Goal: Task Accomplishment & Management: Manage account settings

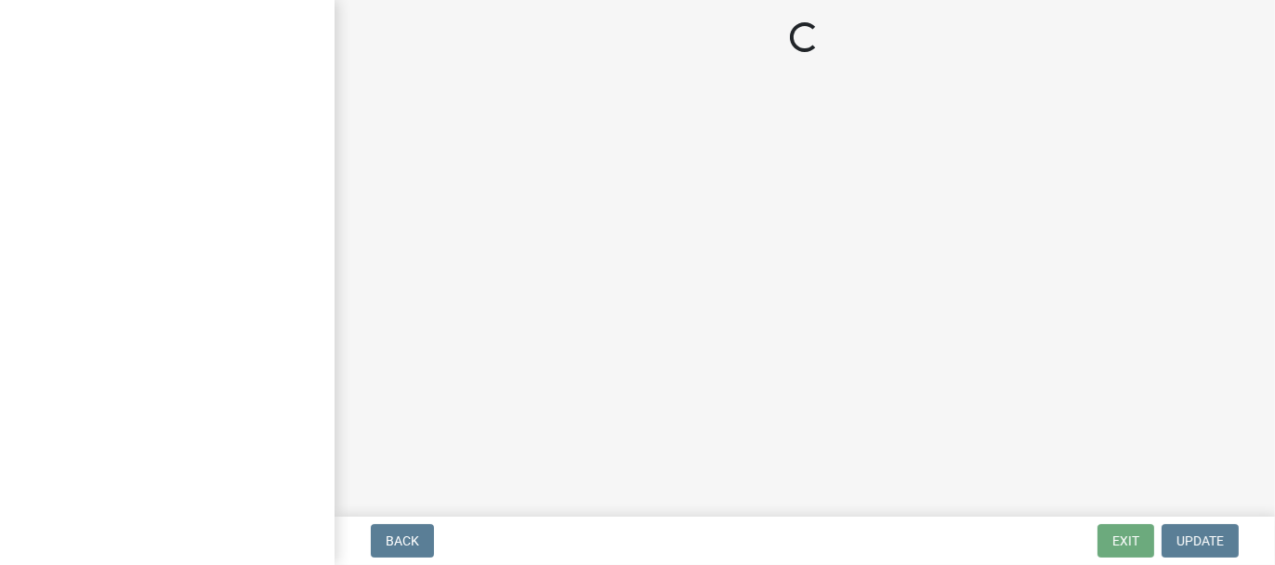
select select "62bb873c-c571-4454-ac8a-8c216551e2a3"
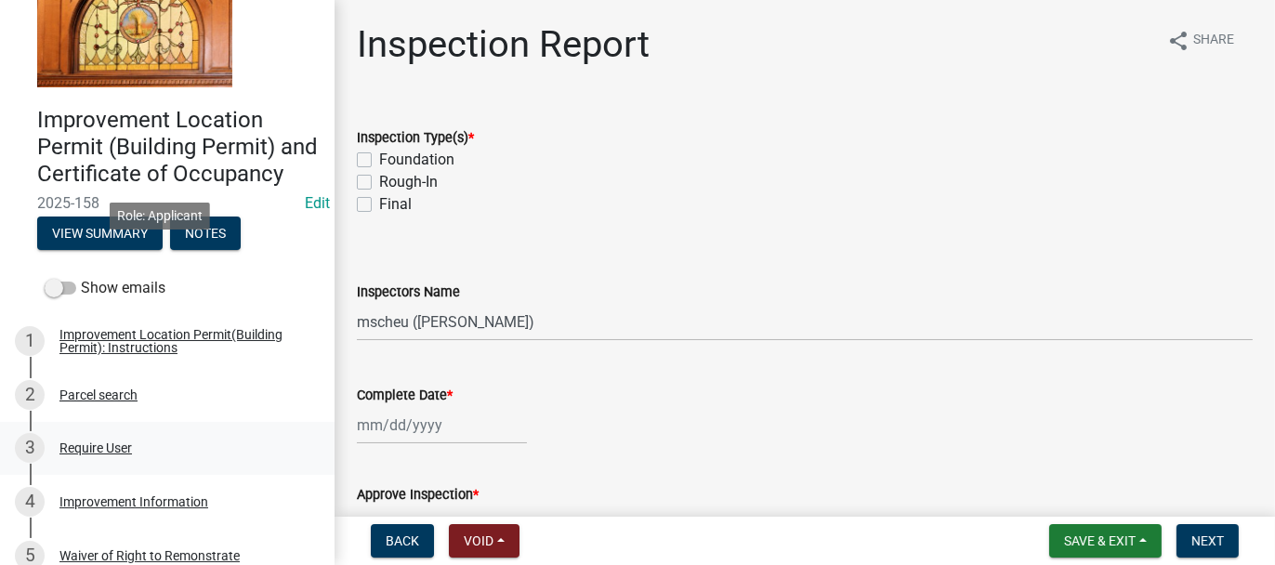
scroll to position [279, 0]
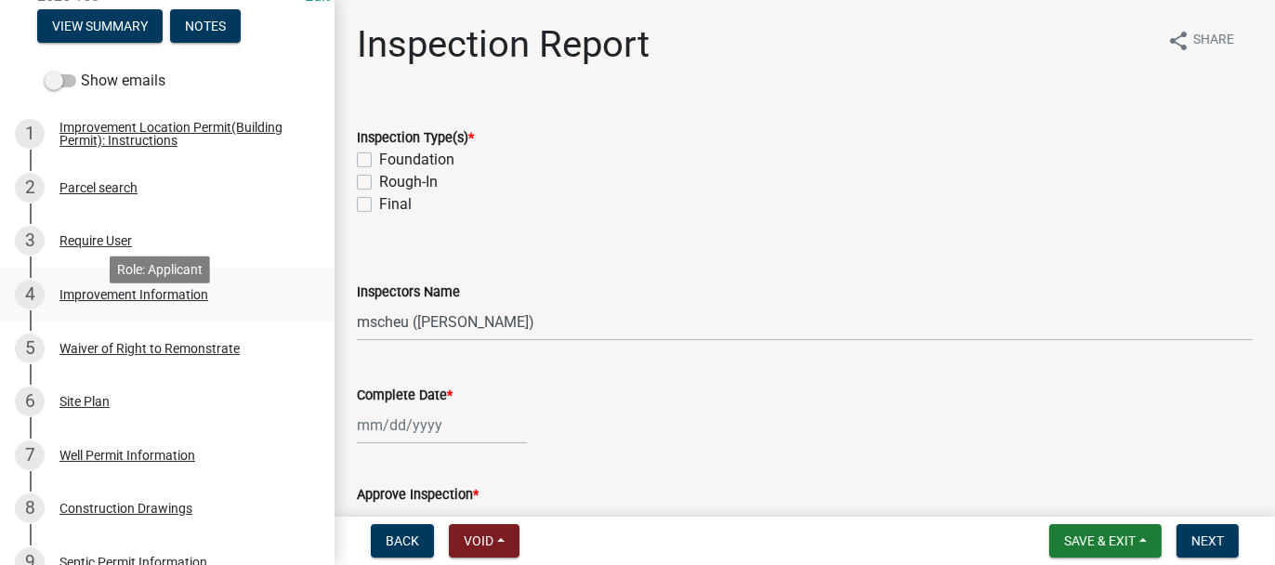
click at [80, 301] on div "Improvement Information" at bounding box center [133, 294] width 149 height 13
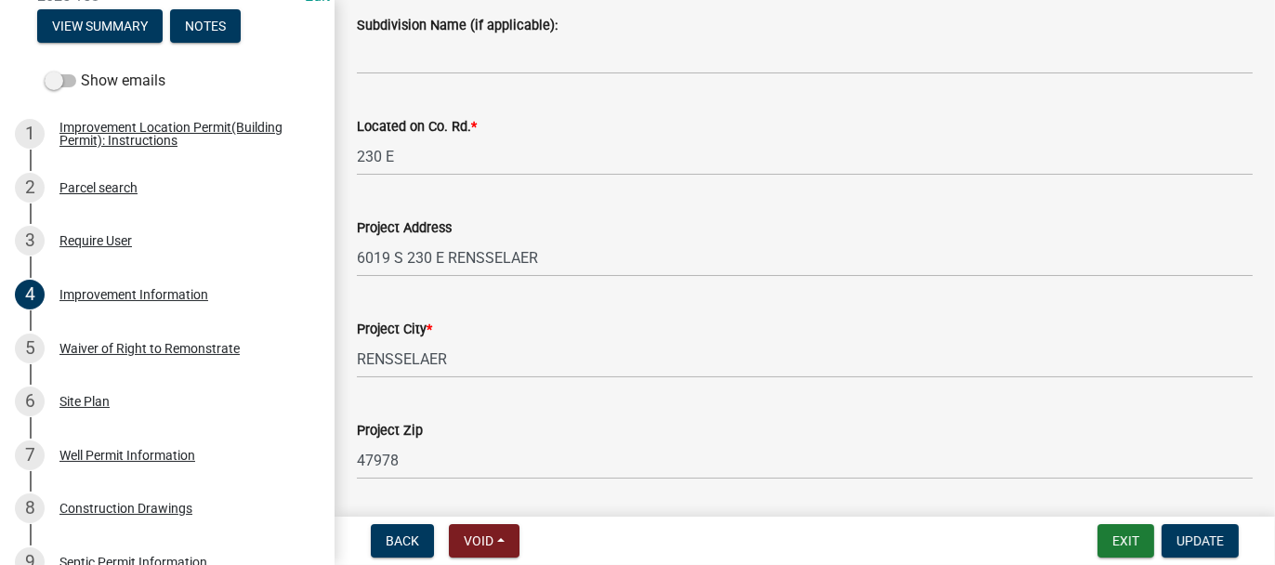
scroll to position [557, 0]
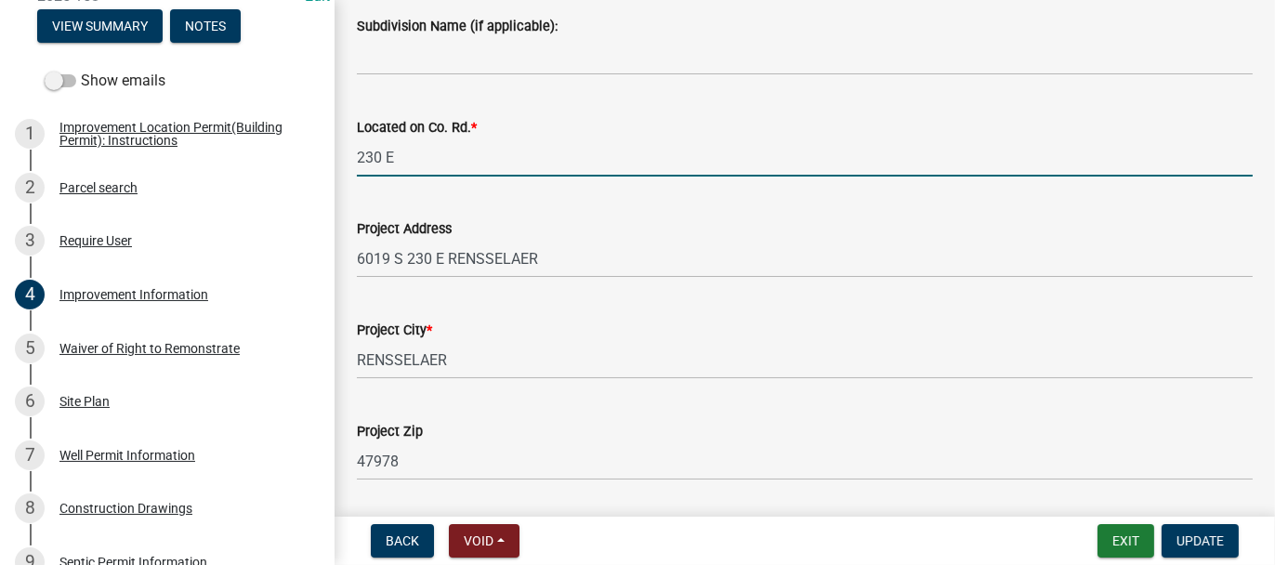
click at [377, 154] on input "230 E" at bounding box center [805, 157] width 896 height 38
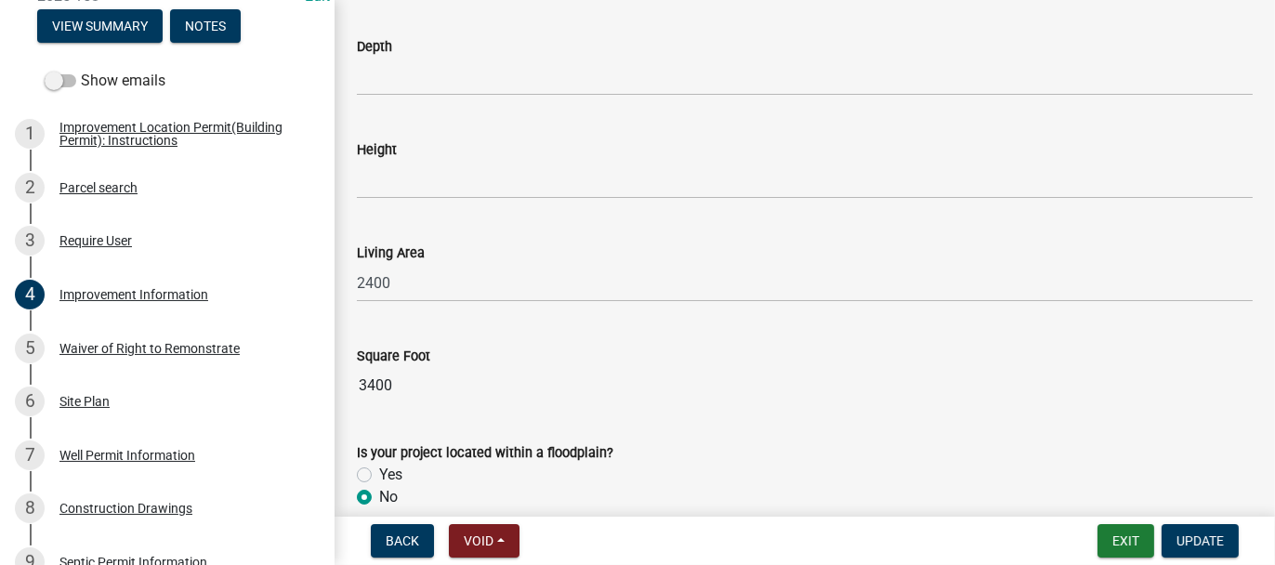
scroll to position [2508, 0]
type input "230E. S. OF ST.RD. 114 E-SIDE"
click at [1214, 547] on span "Update" at bounding box center [1199, 540] width 47 height 15
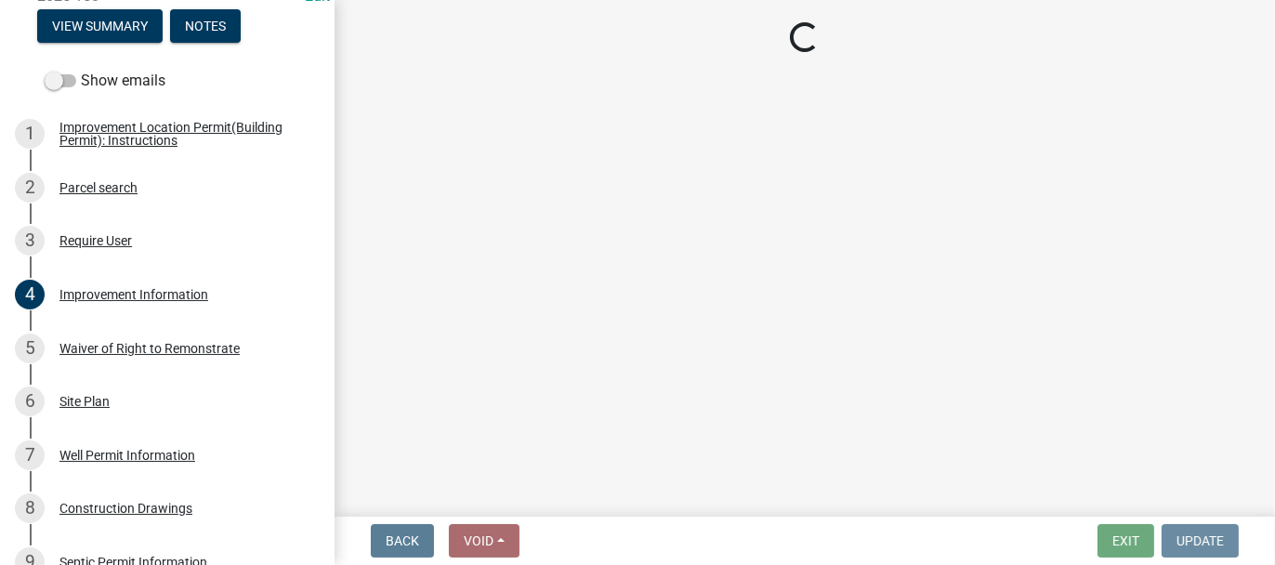
scroll to position [0, 0]
select select "62bb873c-c571-4454-ac8a-8c216551e2a3"
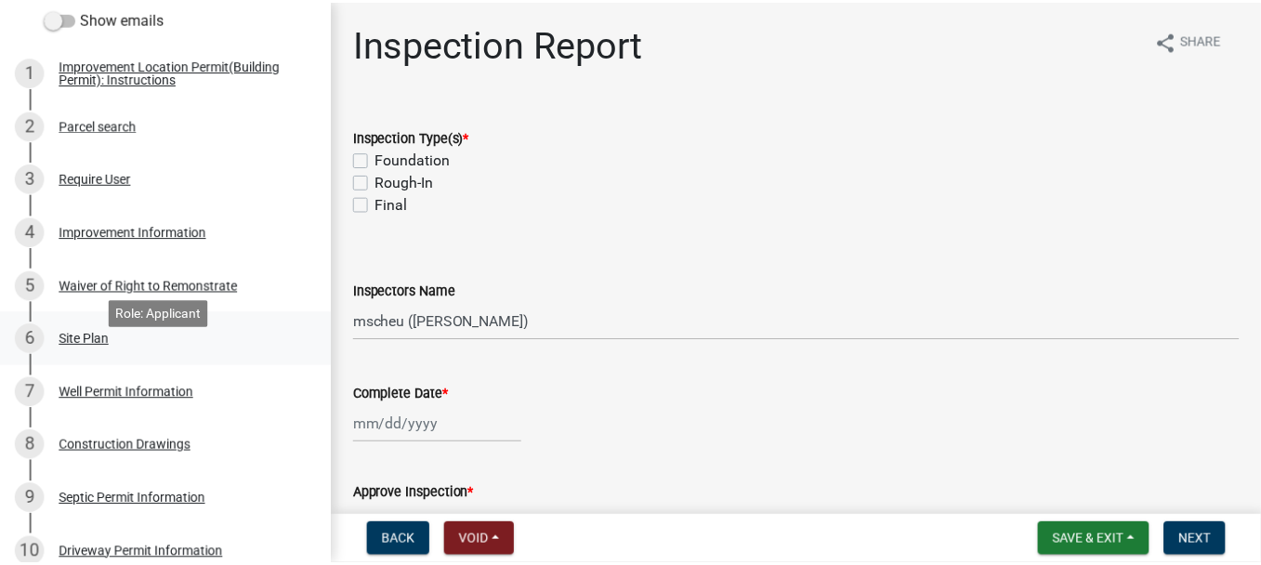
scroll to position [372, 0]
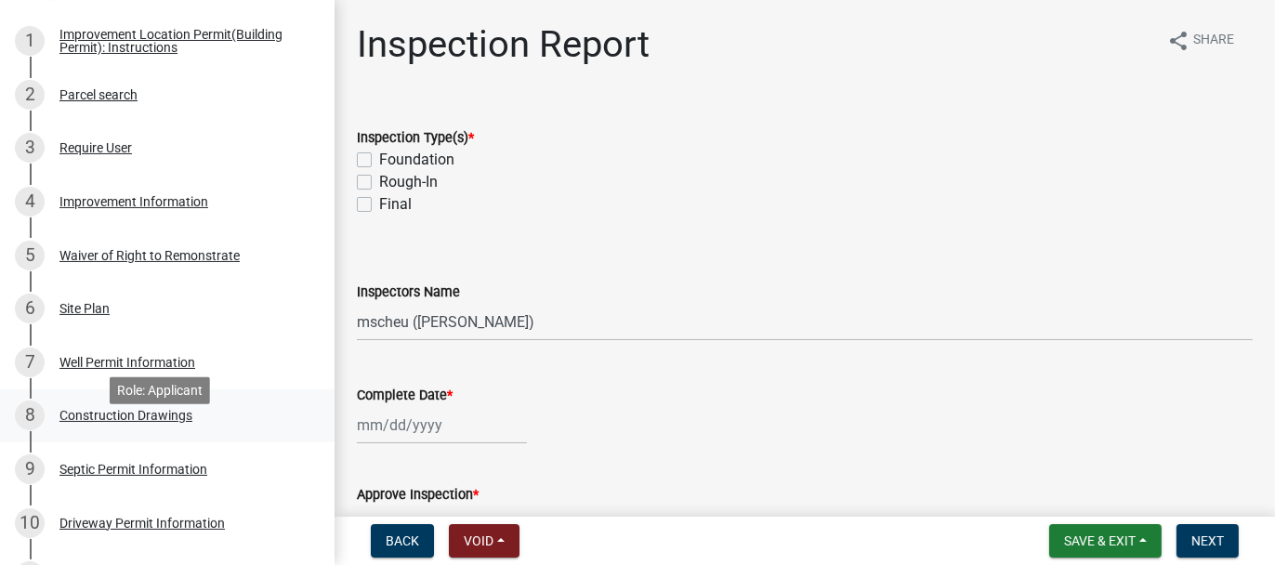
click at [100, 422] on div "Construction Drawings" at bounding box center [125, 415] width 133 height 13
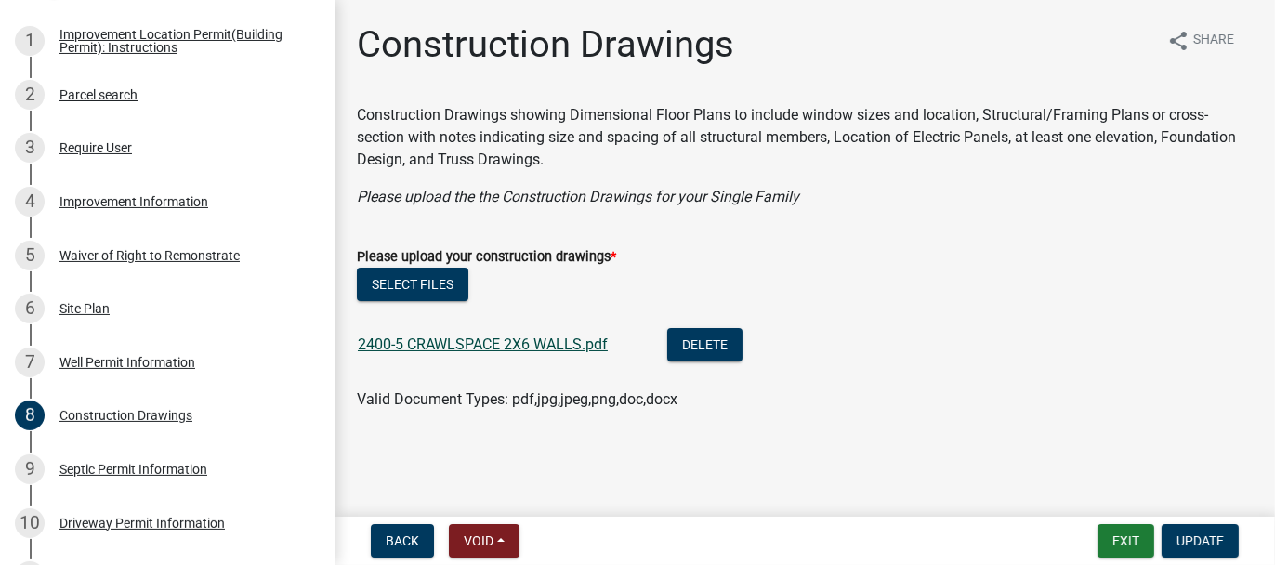
click at [402, 342] on link "2400-5 CRAWLSPACE 2X6 WALLS.pdf" at bounding box center [483, 344] width 250 height 18
click at [1110, 548] on button "Exit" at bounding box center [1125, 540] width 57 height 33
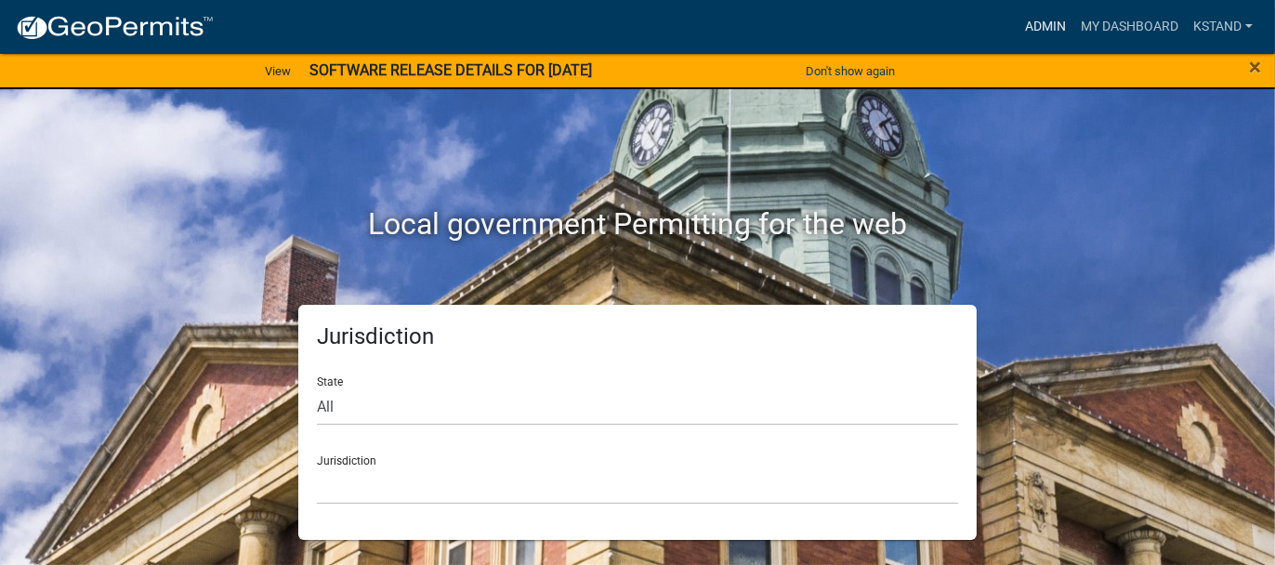
click at [1038, 33] on link "Admin" at bounding box center [1045, 26] width 56 height 35
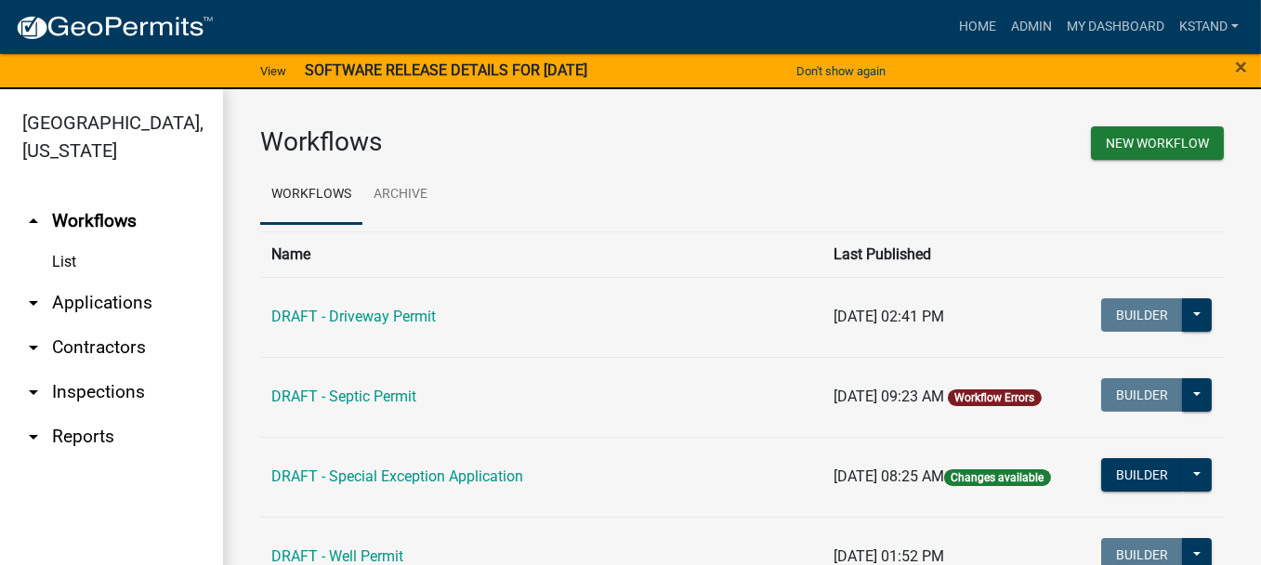
click at [83, 299] on link "arrow_drop_down Applications" at bounding box center [111, 303] width 223 height 45
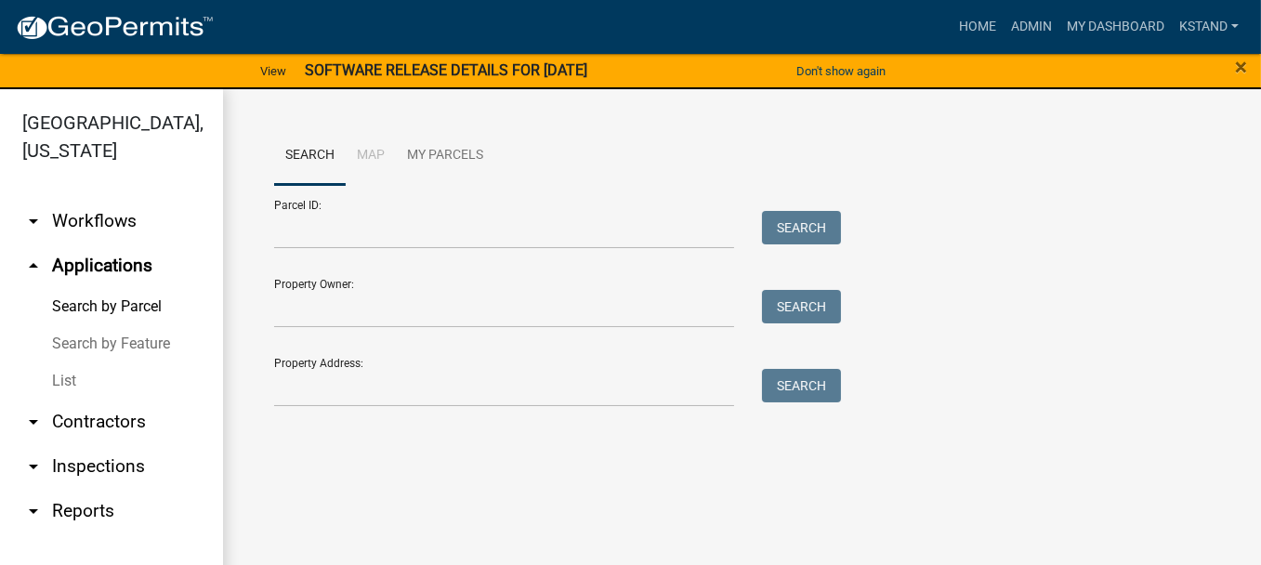
click at [55, 383] on link "List" at bounding box center [111, 380] width 223 height 37
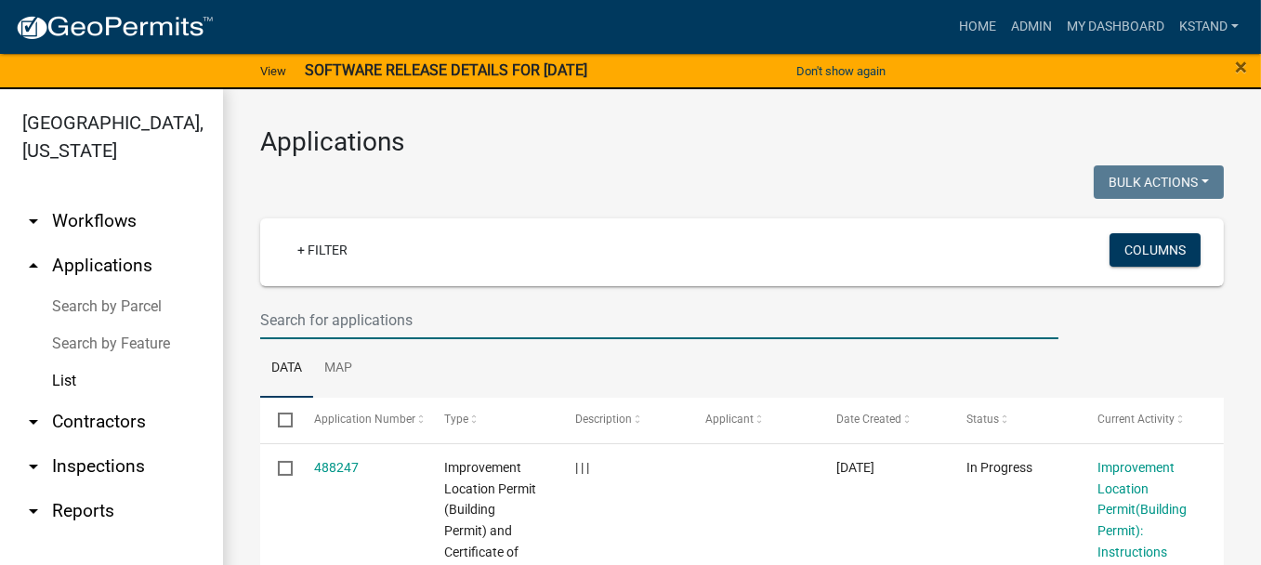
click at [372, 324] on input "text" at bounding box center [659, 320] width 798 height 38
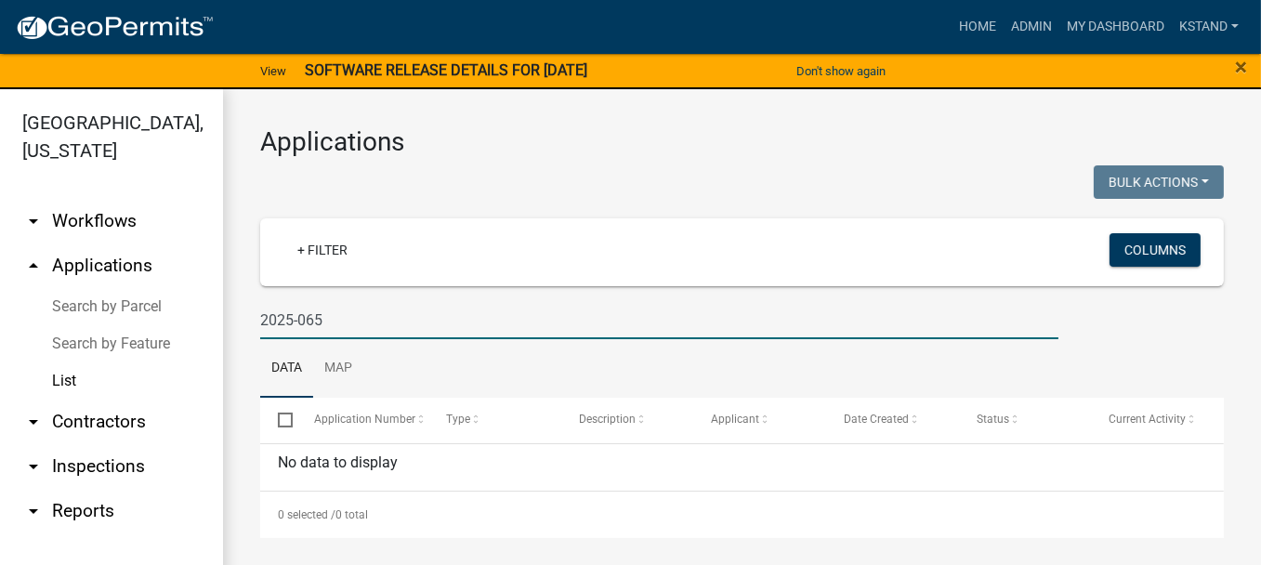
click at [295, 316] on input "2025-065" at bounding box center [659, 320] width 798 height 38
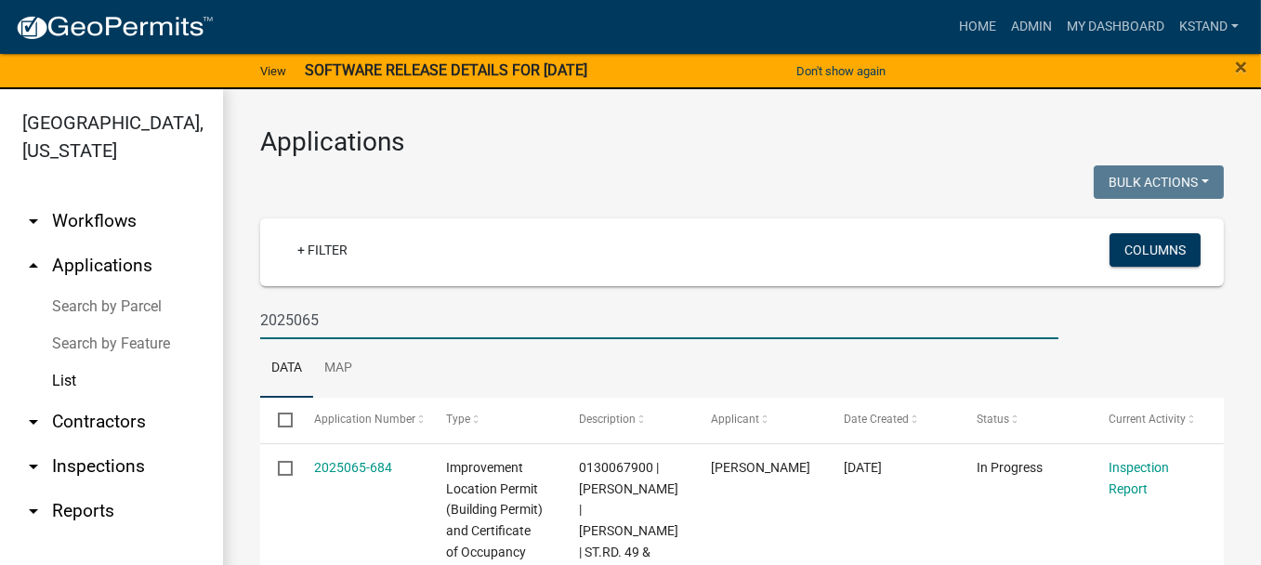
click at [321, 316] on input "2025065" at bounding box center [659, 320] width 798 height 38
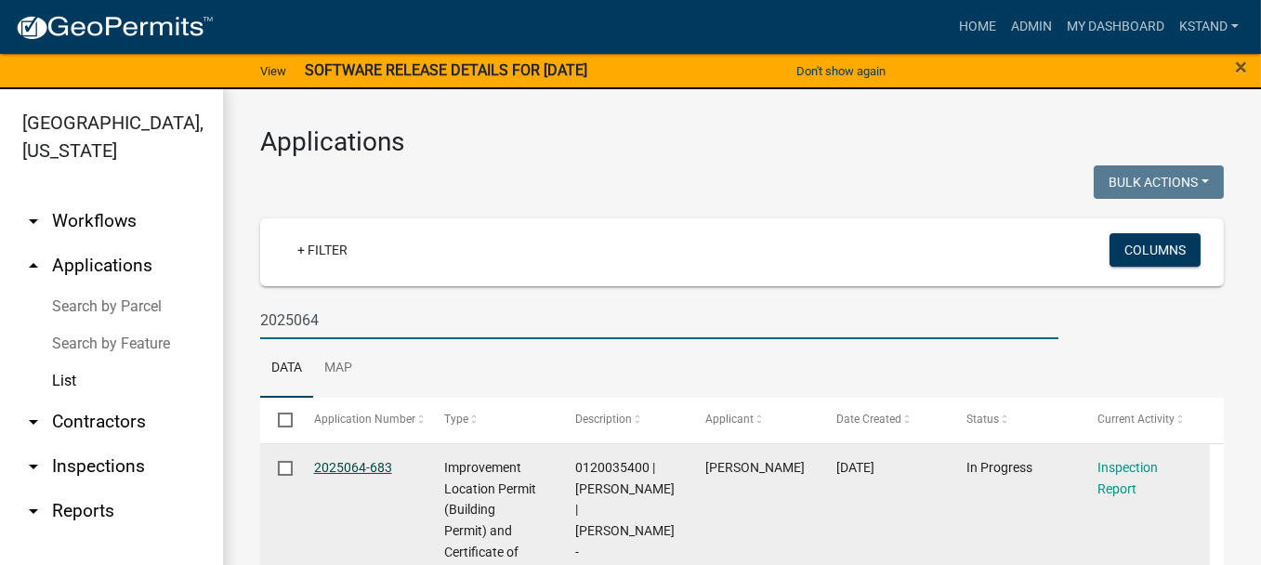
type input "2025064"
click at [364, 472] on link "2025064-683" at bounding box center [353, 467] width 78 height 15
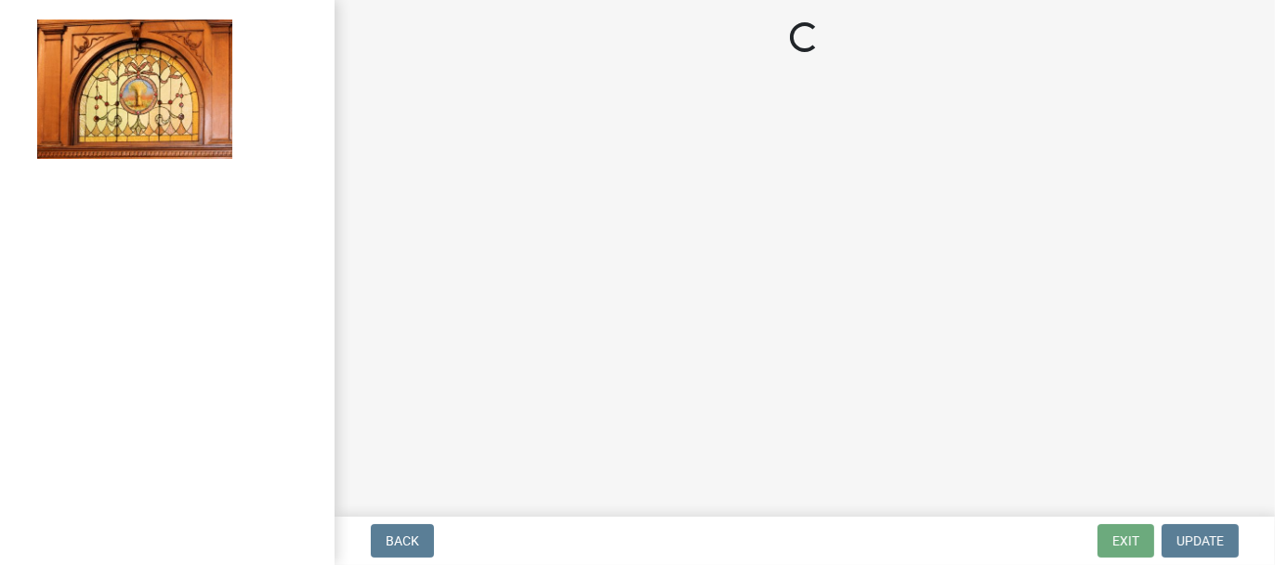
select select "62bb873c-c571-4454-ac8a-8c216551e2a3"
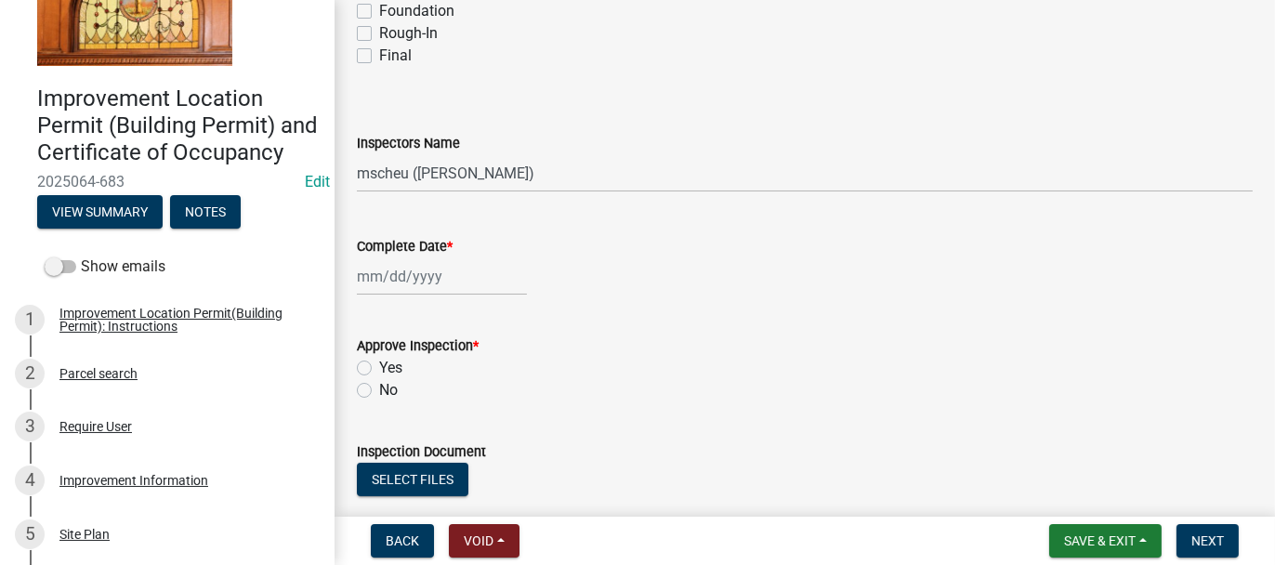
scroll to position [372, 0]
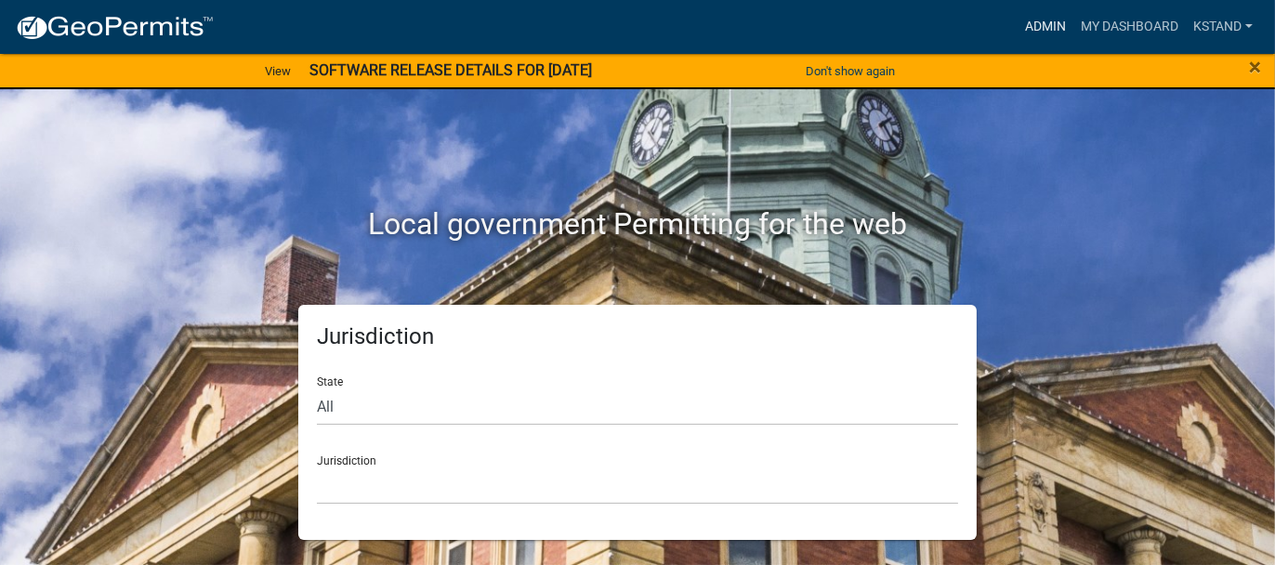
click at [1028, 18] on link "Admin" at bounding box center [1045, 26] width 56 height 35
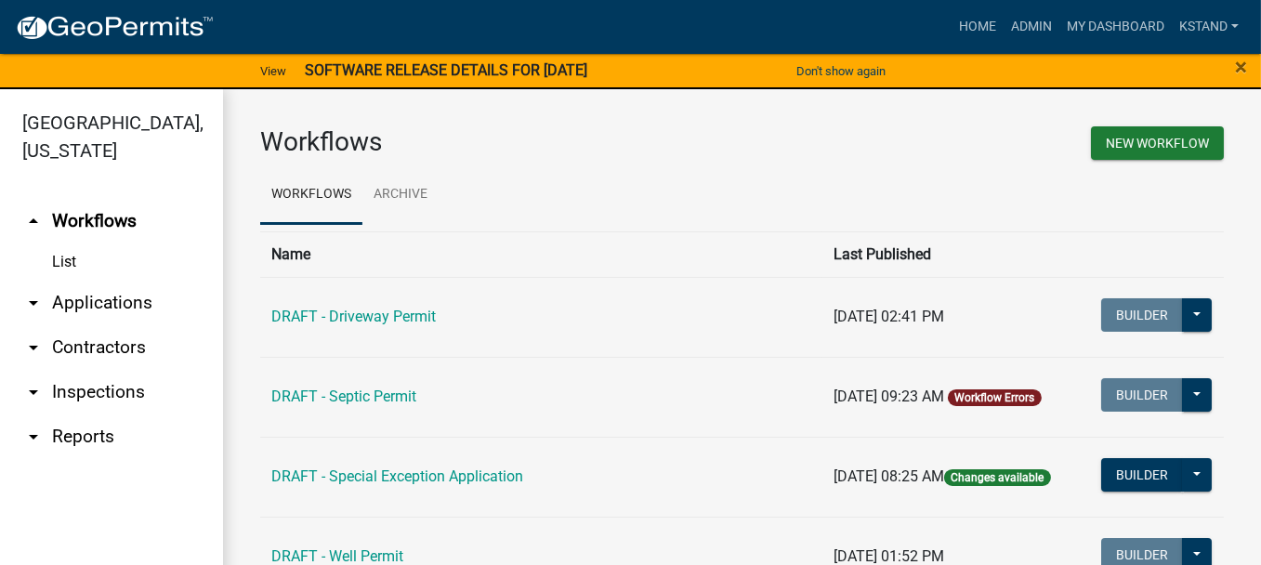
click at [74, 302] on link "arrow_drop_down Applications" at bounding box center [111, 303] width 223 height 45
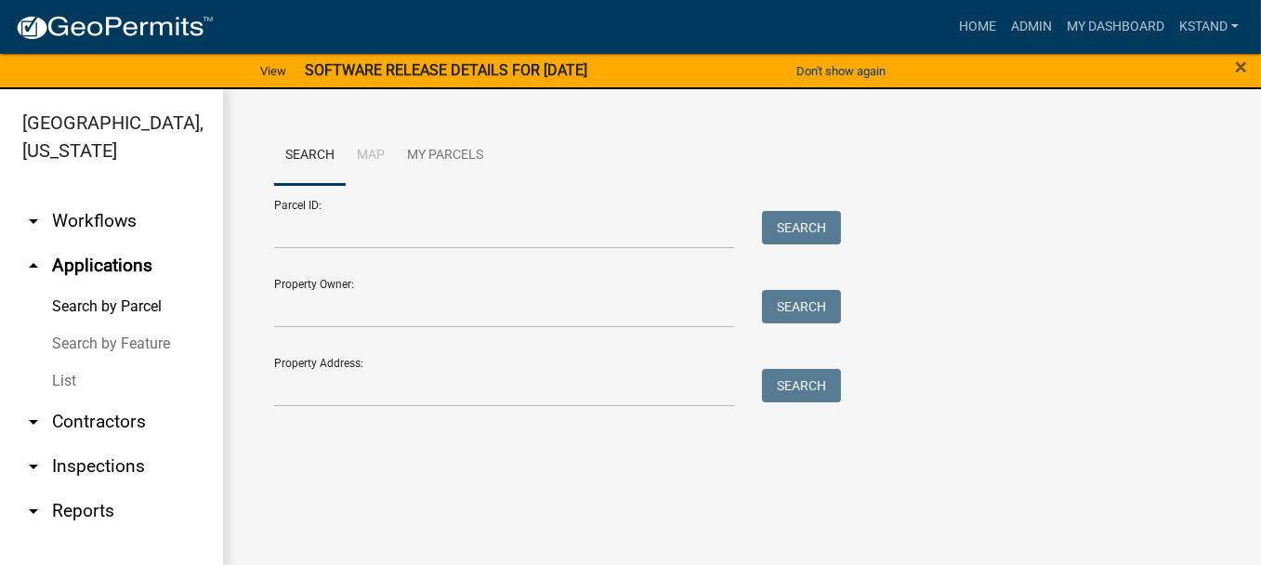
click at [62, 377] on link "List" at bounding box center [111, 380] width 223 height 37
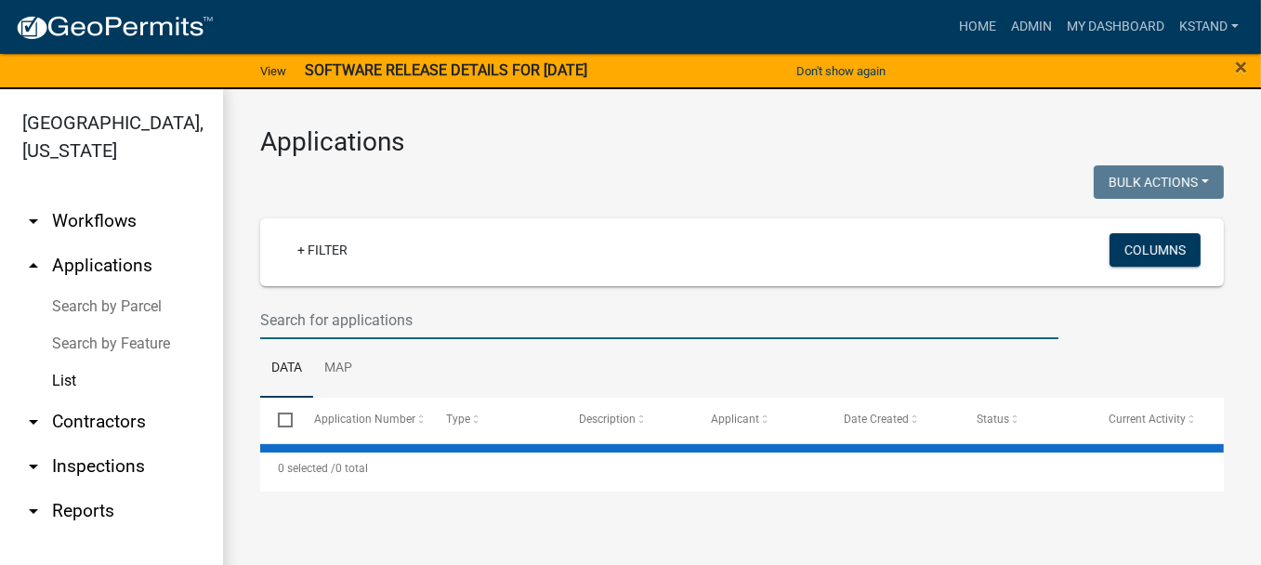
click at [376, 308] on input "text" at bounding box center [659, 320] width 798 height 38
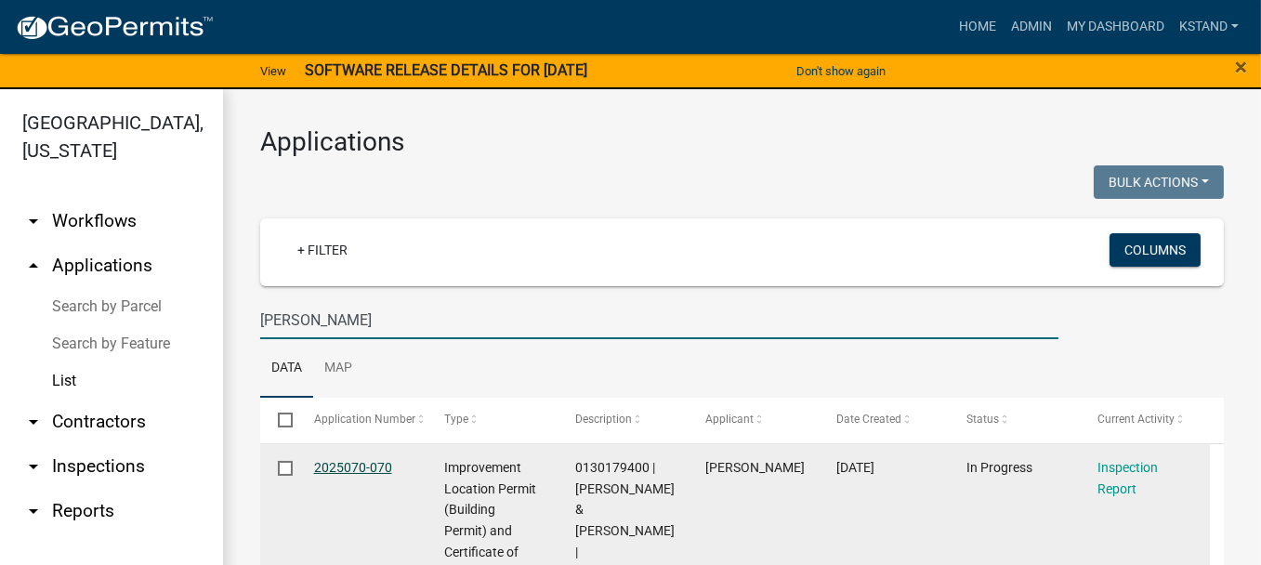
type input "[PERSON_NAME]"
click at [347, 464] on link "2025070-070" at bounding box center [353, 467] width 78 height 15
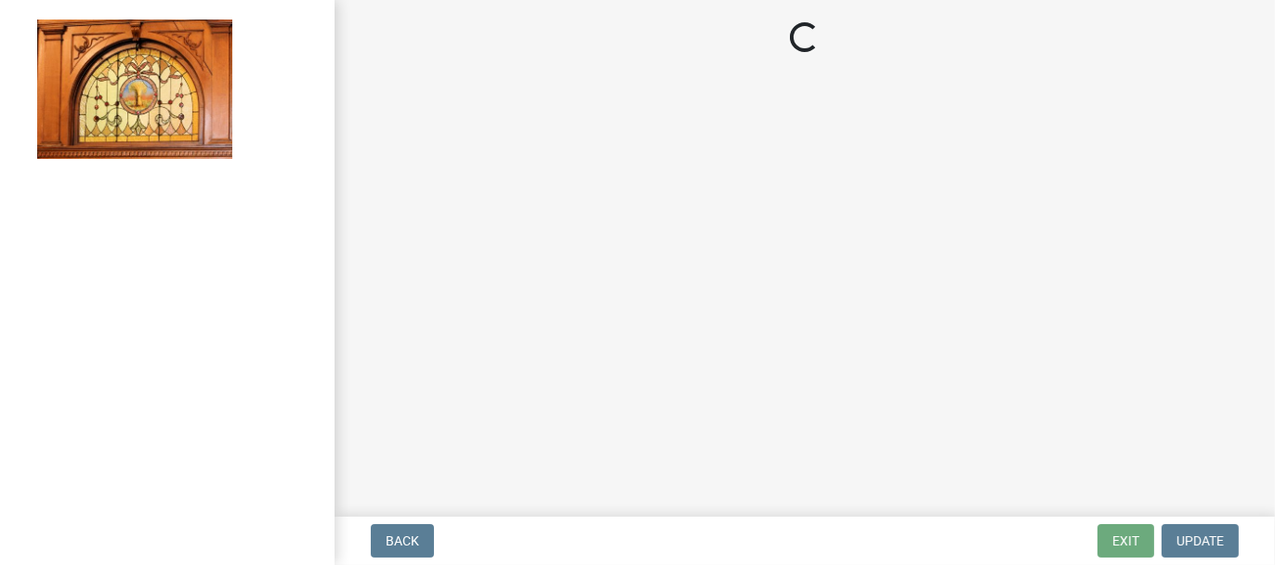
select select "62bb873c-c571-4454-ac8a-8c216551e2a3"
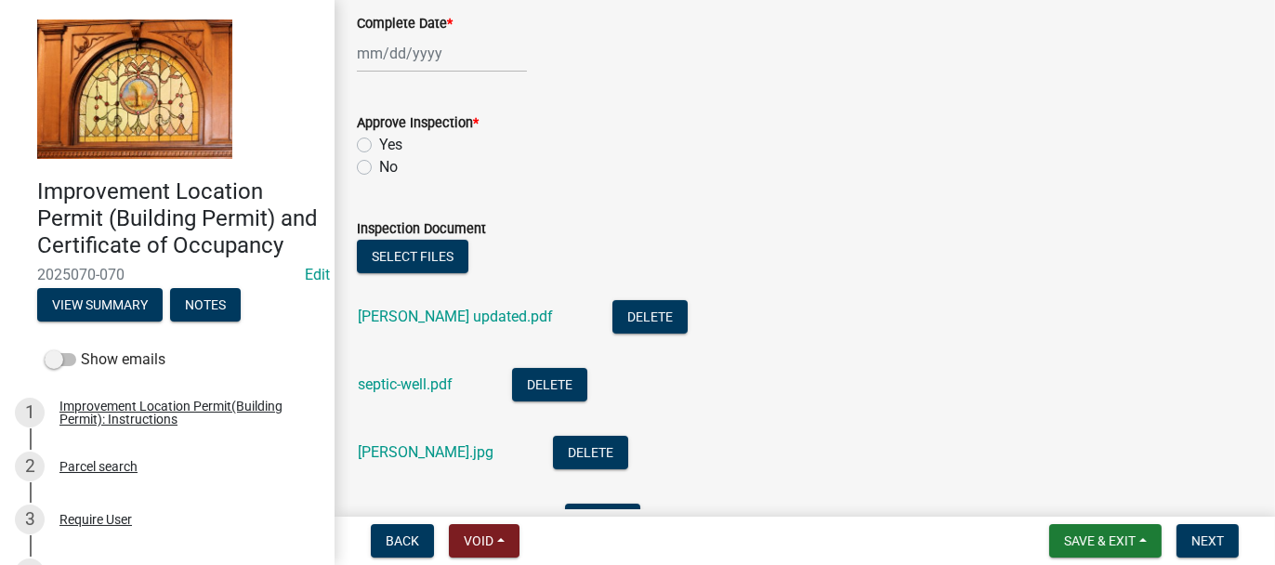
scroll to position [465, 0]
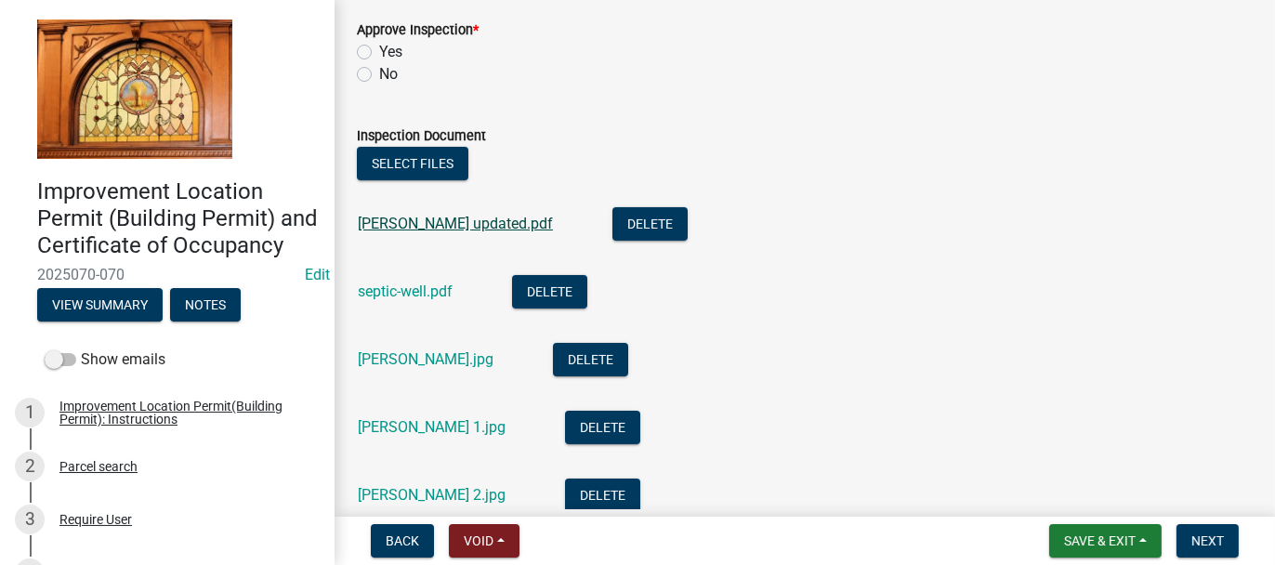
click at [399, 221] on link "[PERSON_NAME] updated.pdf" at bounding box center [455, 224] width 195 height 18
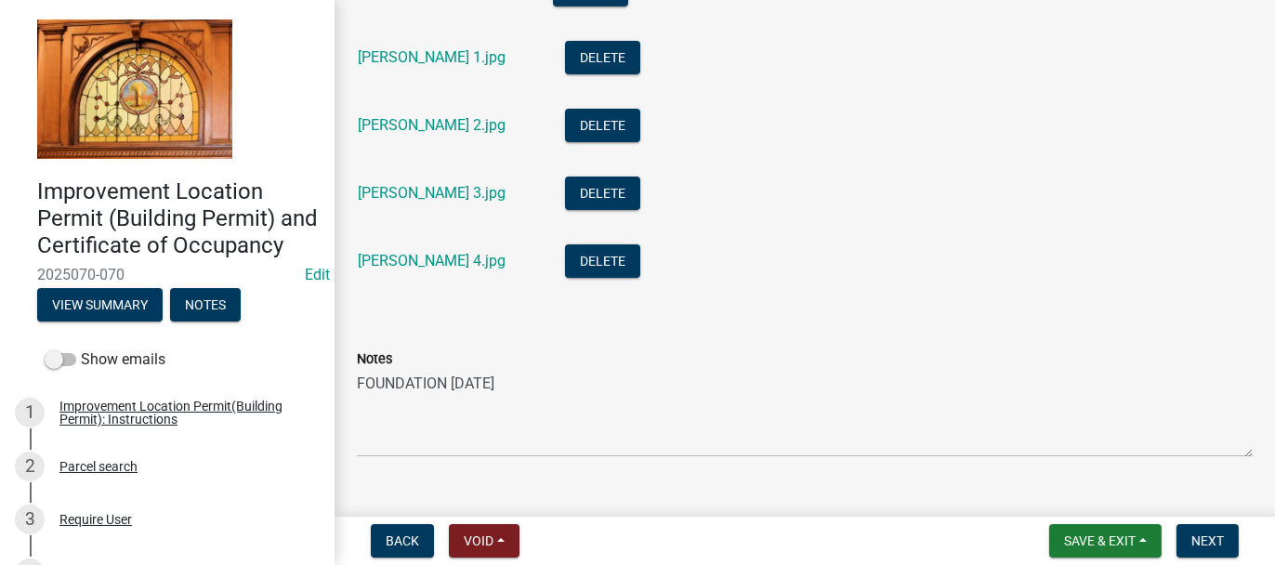
scroll to position [836, 0]
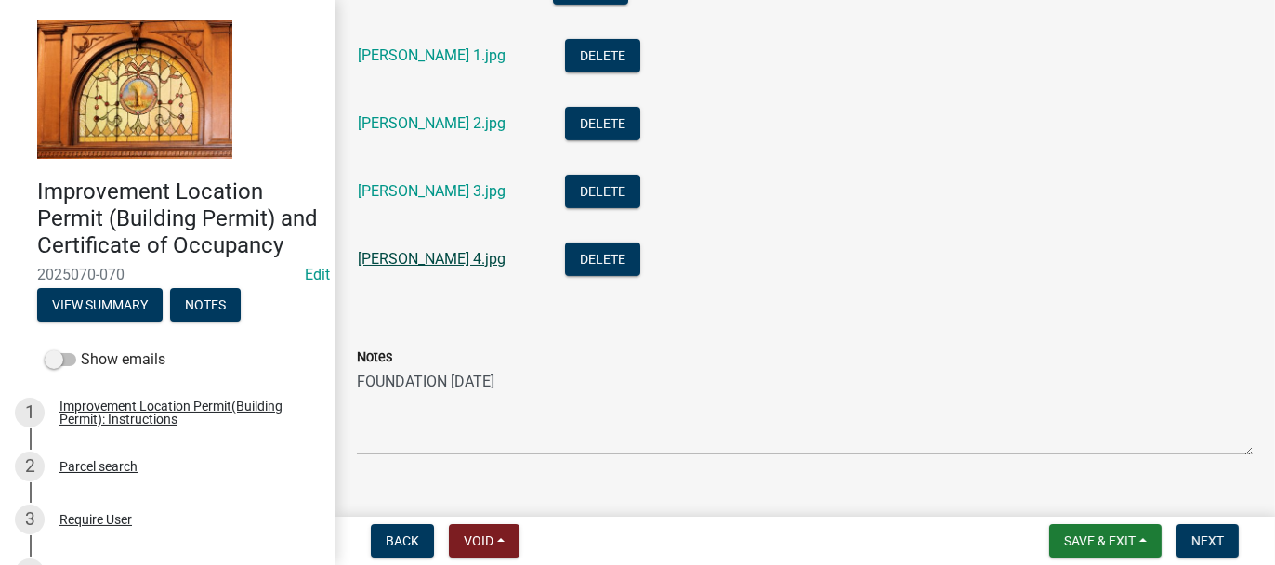
click at [366, 259] on link "[PERSON_NAME] 4.jpg" at bounding box center [432, 259] width 148 height 18
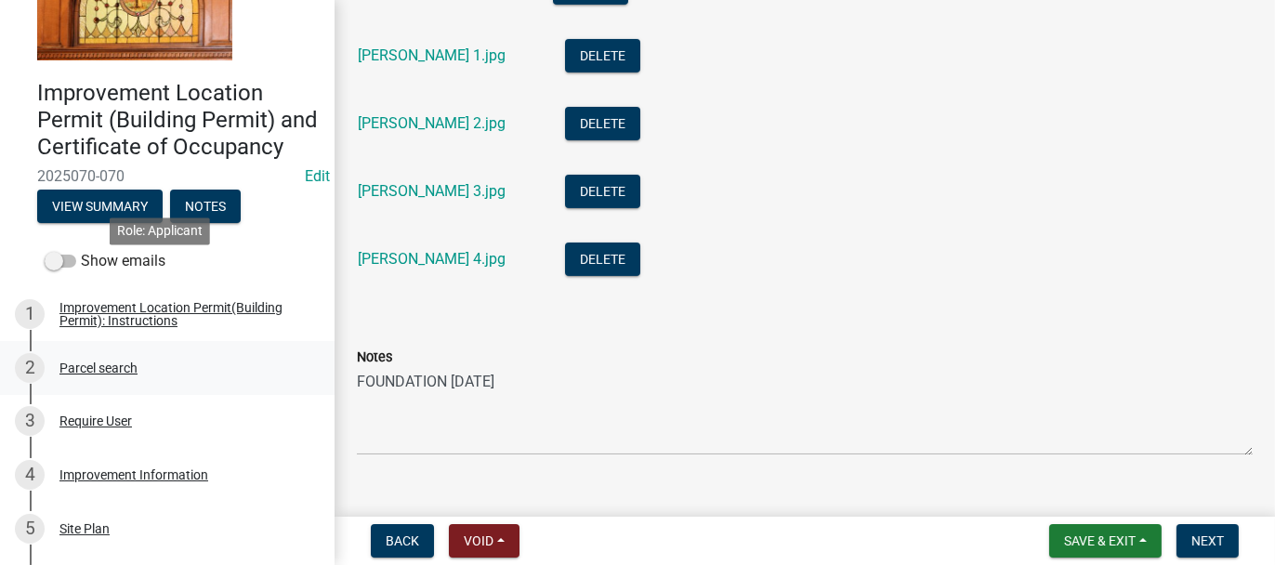
scroll to position [279, 0]
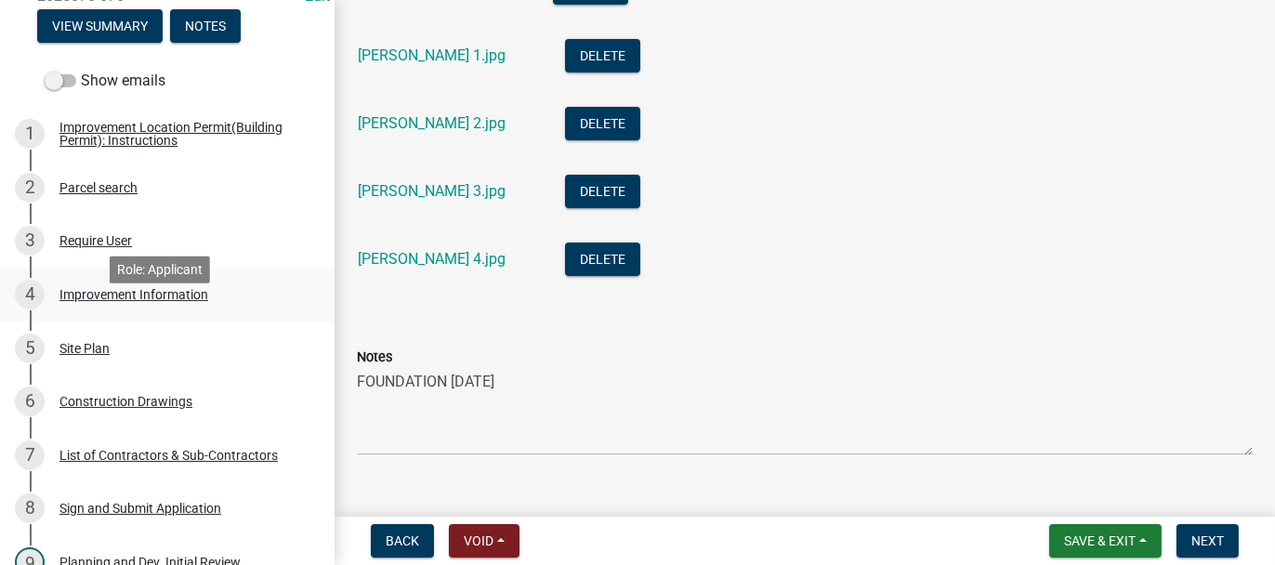
click at [72, 301] on div "Improvement Information" at bounding box center [133, 294] width 149 height 13
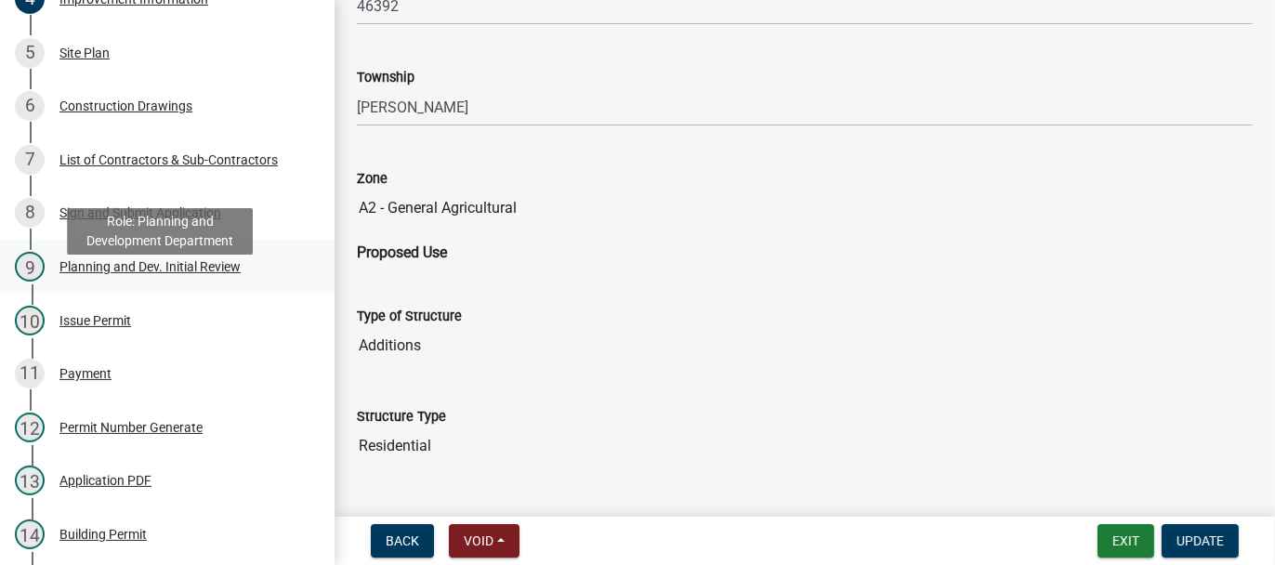
scroll to position [465, 0]
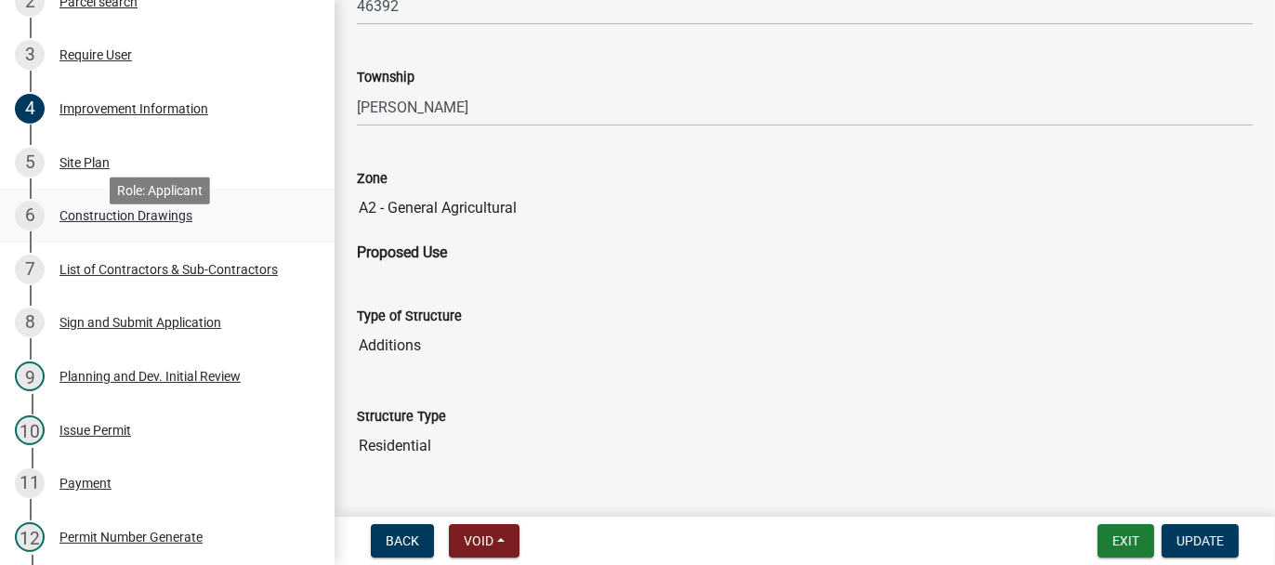
click at [135, 222] on div "Construction Drawings" at bounding box center [125, 215] width 133 height 13
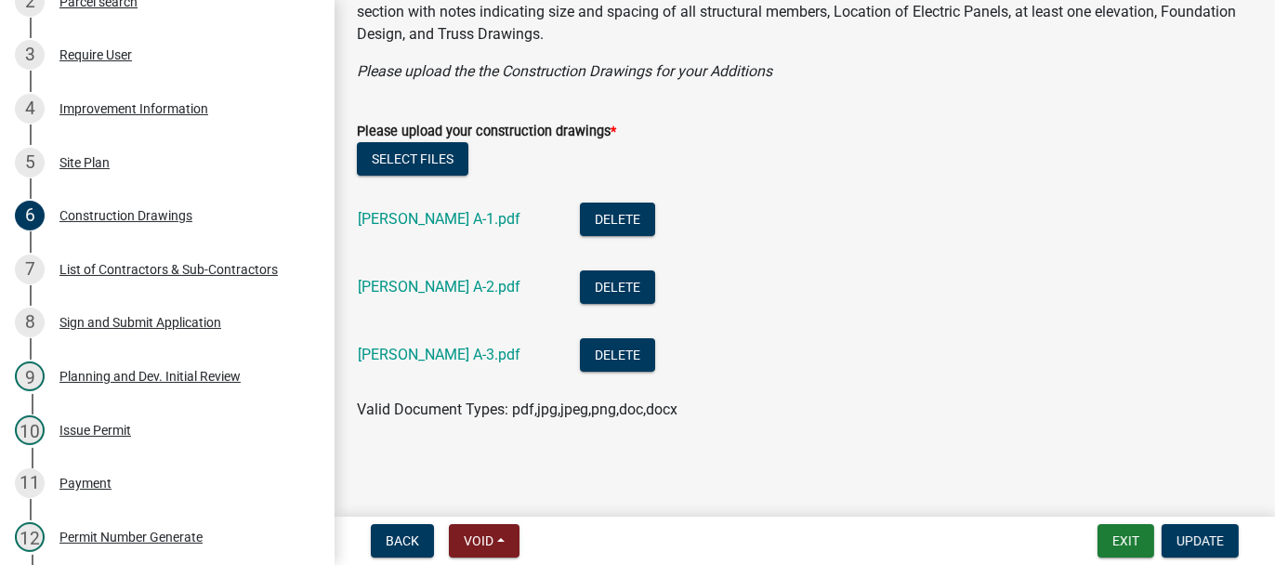
scroll to position [33, 0]
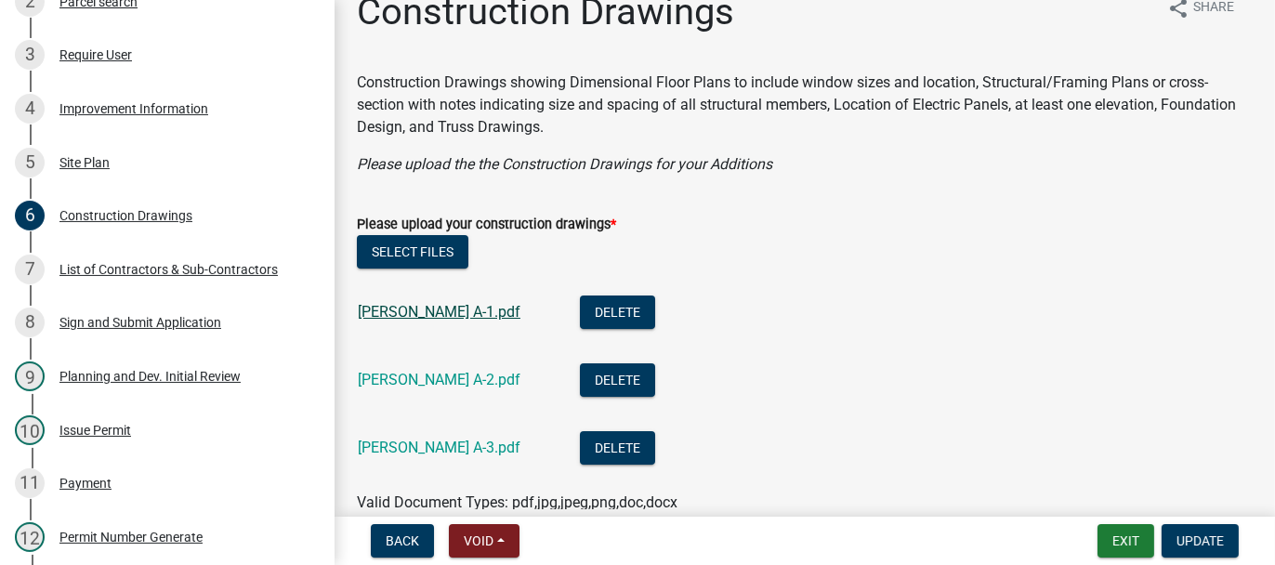
click at [390, 306] on link "[PERSON_NAME] A-1.pdf" at bounding box center [439, 312] width 163 height 18
click at [390, 379] on link "[PERSON_NAME] A-2.pdf" at bounding box center [439, 380] width 163 height 18
click at [393, 450] on link "[PERSON_NAME] A-3.pdf" at bounding box center [439, 448] width 163 height 18
click at [1108, 537] on button "Exit" at bounding box center [1125, 540] width 57 height 33
